Goal: Navigation & Orientation: Go to known website

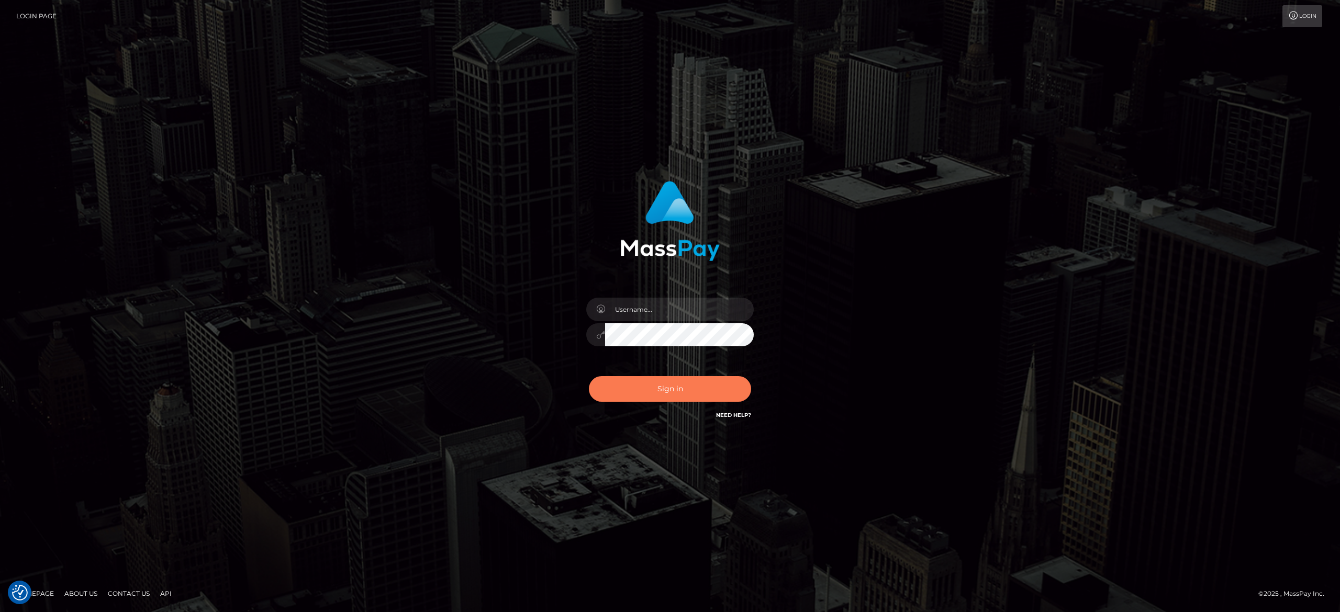
click at [647, 395] on button "Sign in" at bounding box center [670, 389] width 162 height 26
type input "[PERSON_NAME].[PERSON_NAME]"
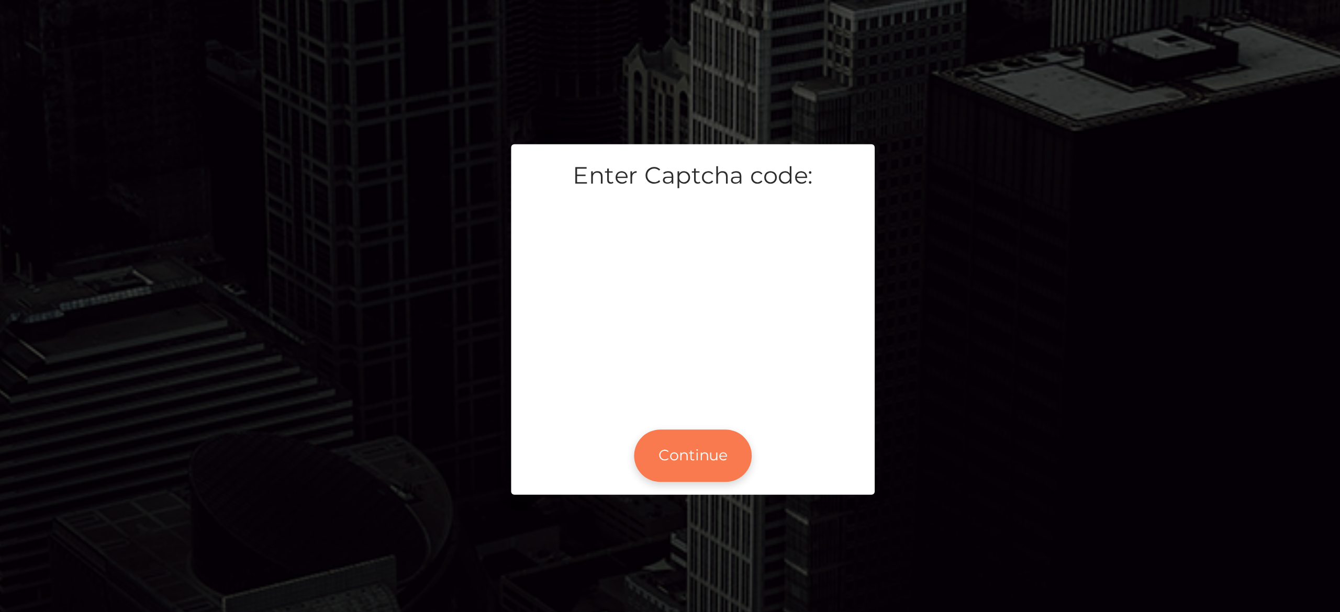
click at [670, 375] on button "Continue" at bounding box center [670, 368] width 58 height 26
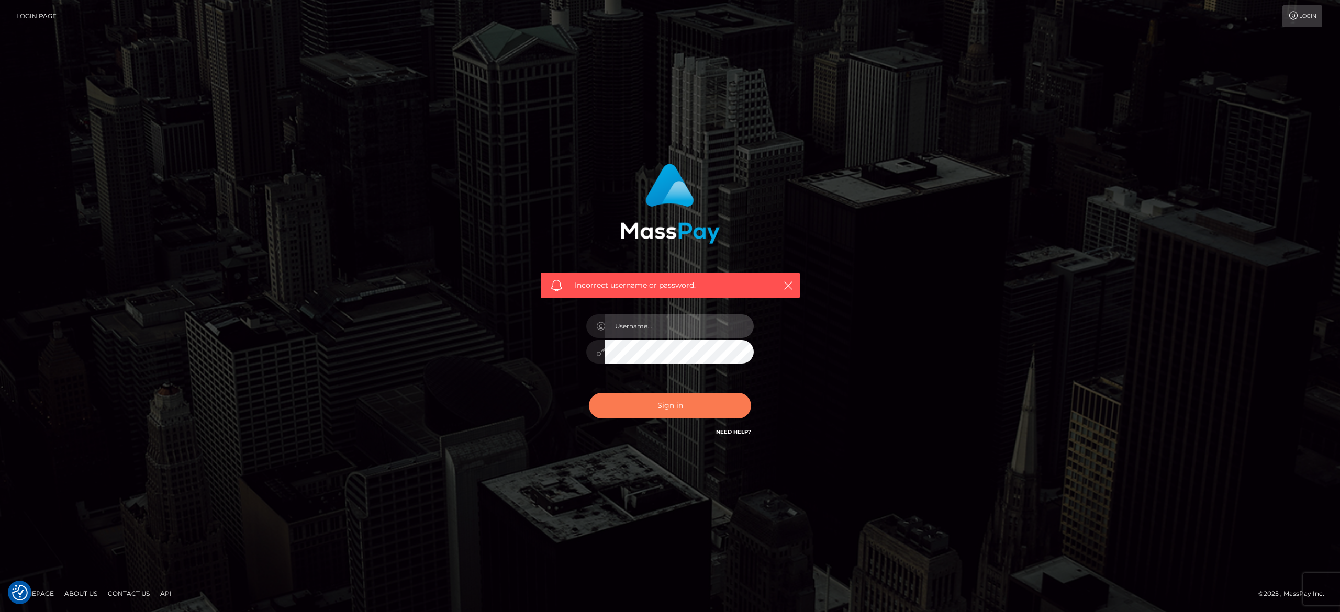
type input "alexandra.barbu"
click at [668, 403] on button "Sign in" at bounding box center [670, 406] width 162 height 26
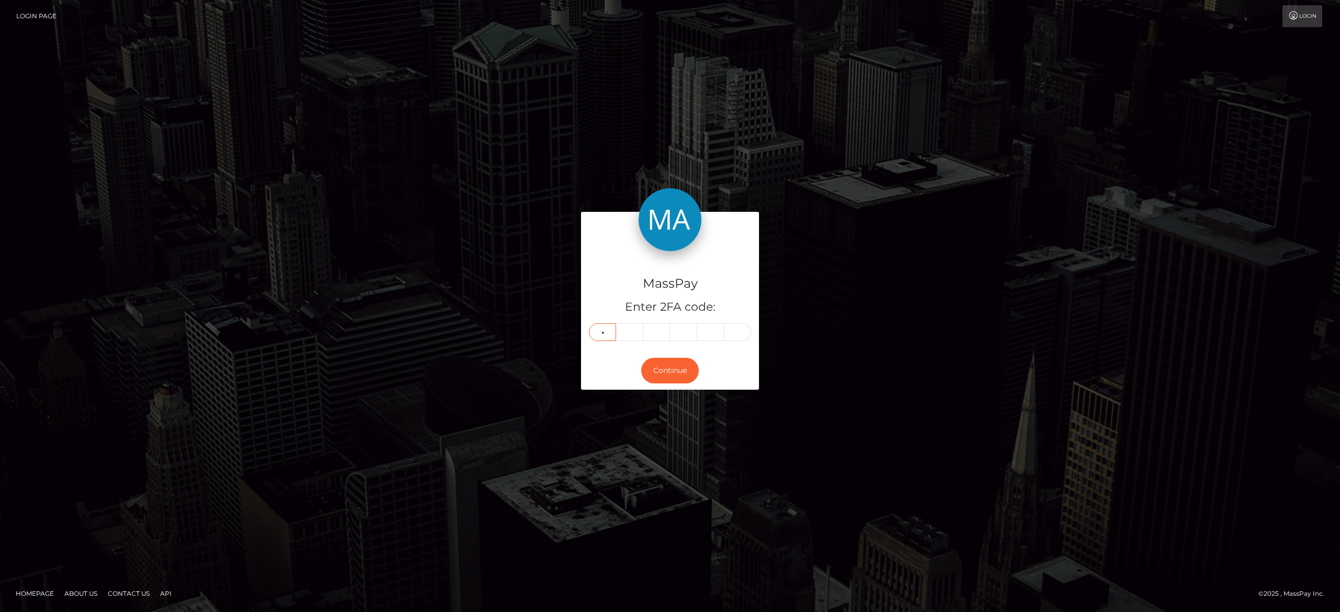
type input "7"
type input "8"
type input "2"
type input "1"
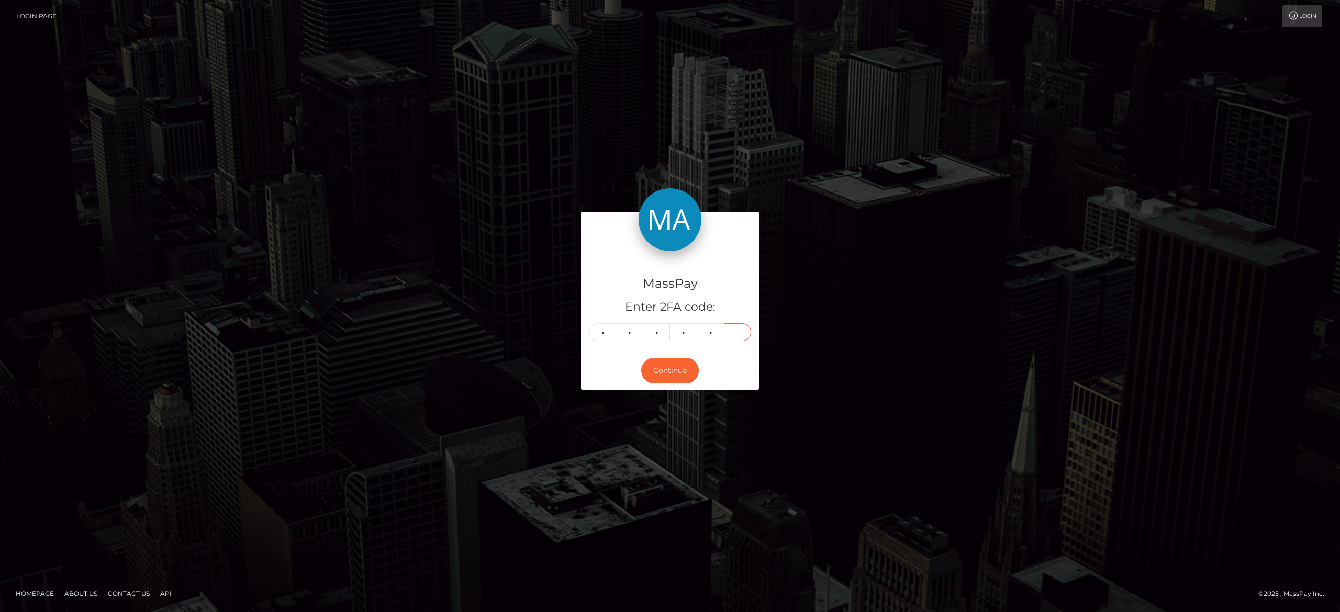
type input "0"
